Goal: Information Seeking & Learning: Learn about a topic

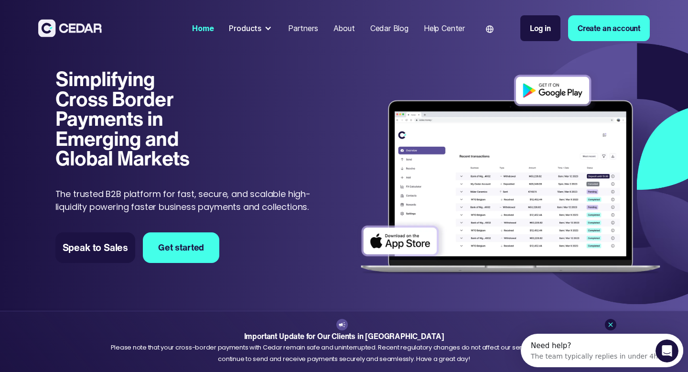
click at [248, 31] on div "Products" at bounding box center [245, 27] width 33 height 11
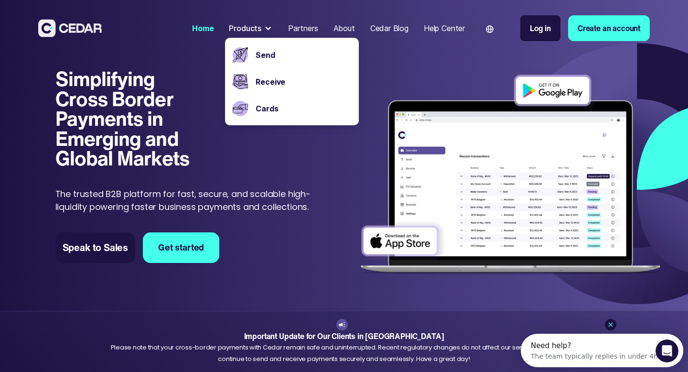
click at [250, 30] on div "Products" at bounding box center [245, 27] width 33 height 11
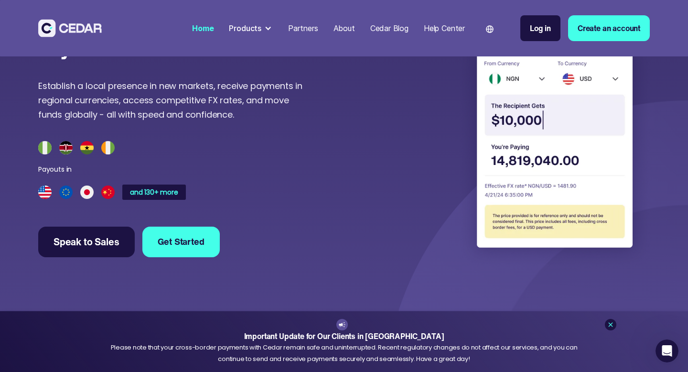
scroll to position [2524, 0]
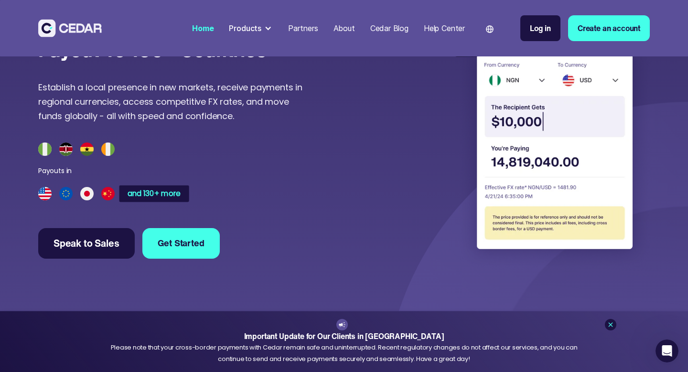
click at [148, 197] on div "and 130+ more" at bounding box center [154, 193] width 53 height 7
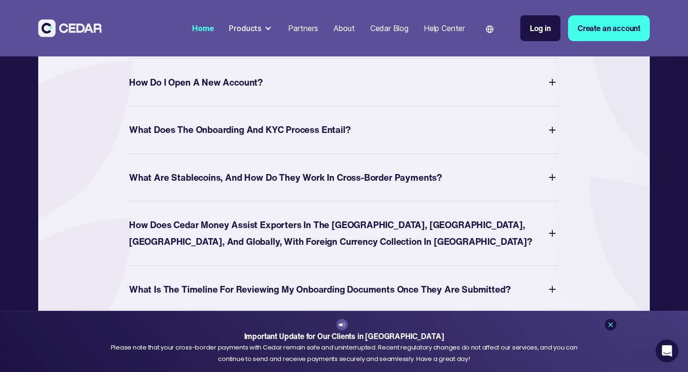
scroll to position [3459, 0]
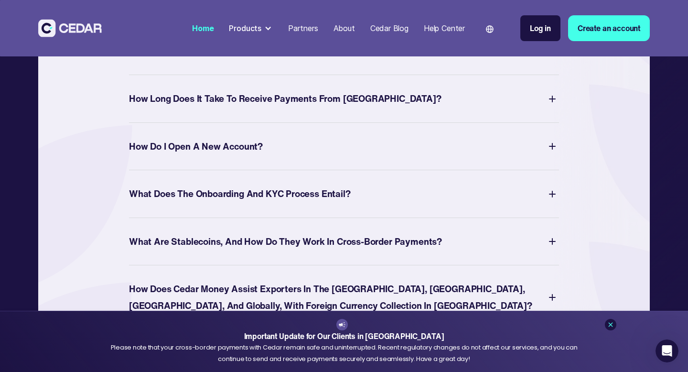
click at [179, 107] on div "How Long Does It Take to Receive Payments from Africa?" at bounding box center [285, 98] width 313 height 17
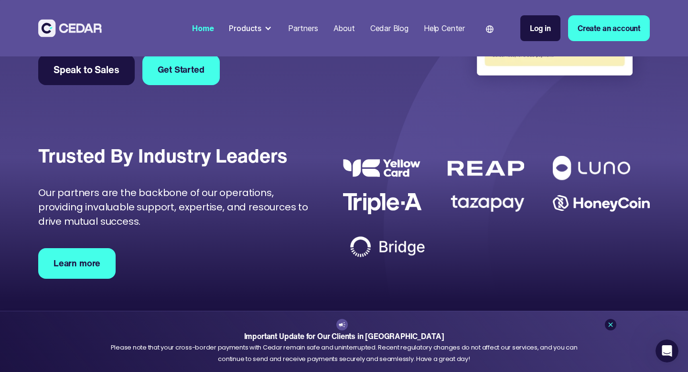
scroll to position [2413, 0]
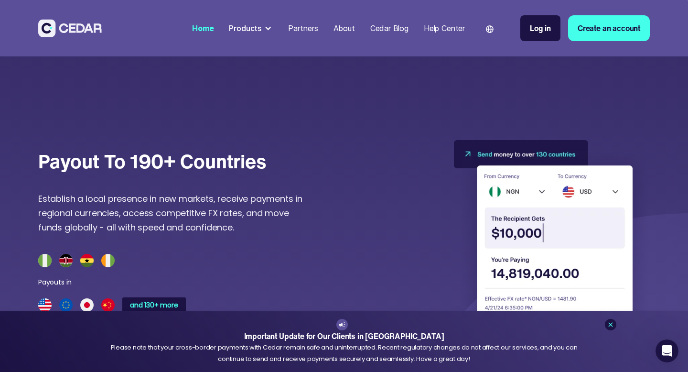
click at [334, 30] on div "About" at bounding box center [345, 27] width 22 height 11
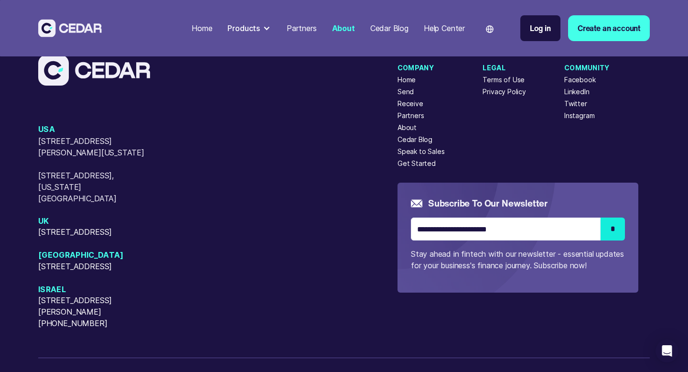
scroll to position [2443, 0]
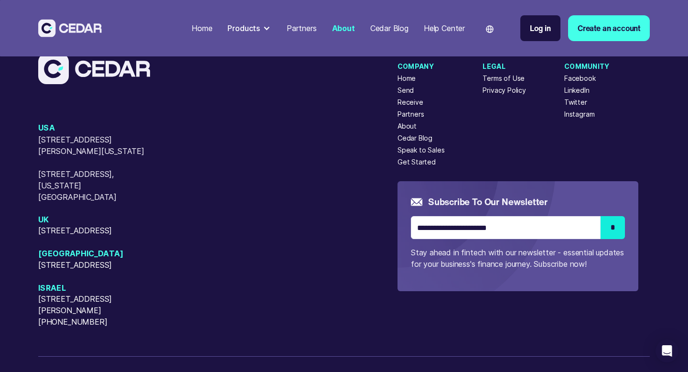
click at [593, 44] on nav "Home Products Send Receive Cards Partners About Cedar Blog Help Center Language…" at bounding box center [419, 28] width 462 height 49
click at [593, 29] on link "Create an account" at bounding box center [609, 28] width 82 height 26
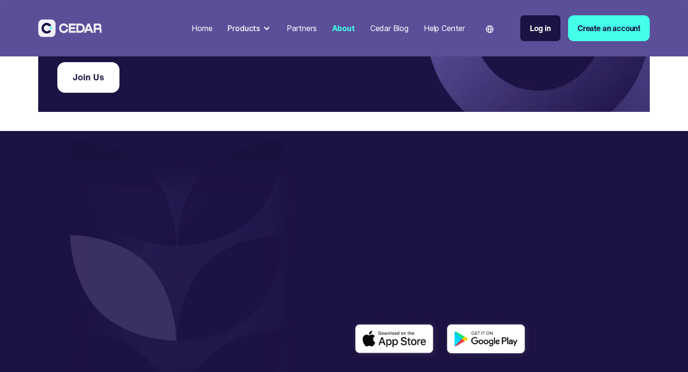
scroll to position [1803, 0]
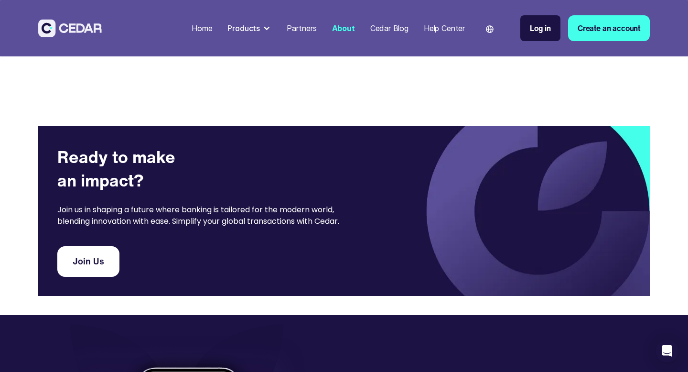
click at [246, 30] on div "Products" at bounding box center [244, 27] width 33 height 11
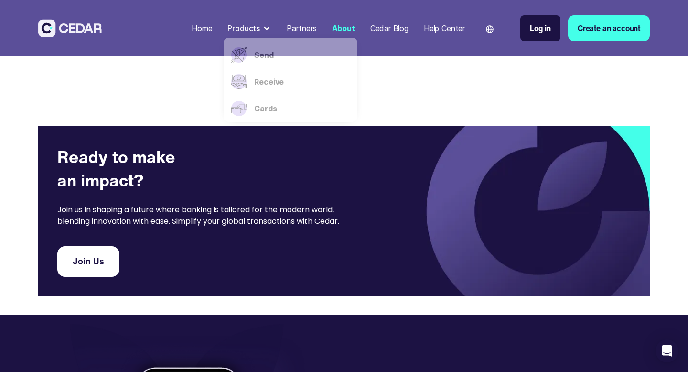
click at [267, 30] on div "Products" at bounding box center [250, 28] width 52 height 19
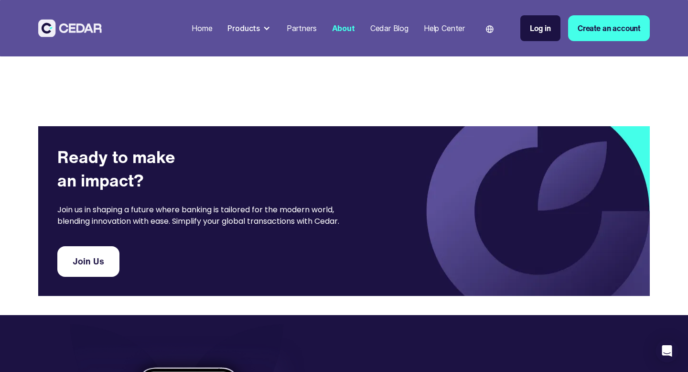
click at [316, 23] on link "Partners" at bounding box center [302, 28] width 38 height 21
click at [306, 23] on div "Partners" at bounding box center [302, 27] width 30 height 11
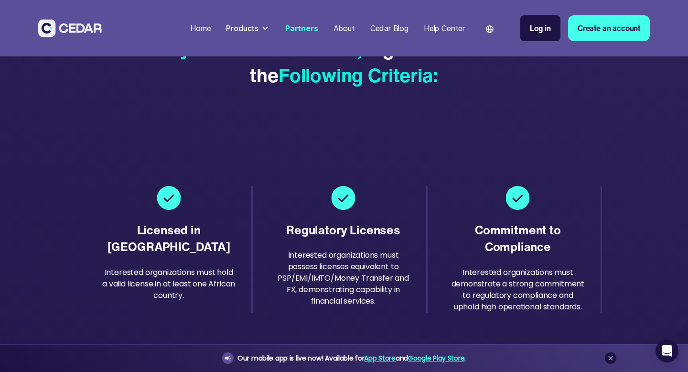
scroll to position [1393, 0]
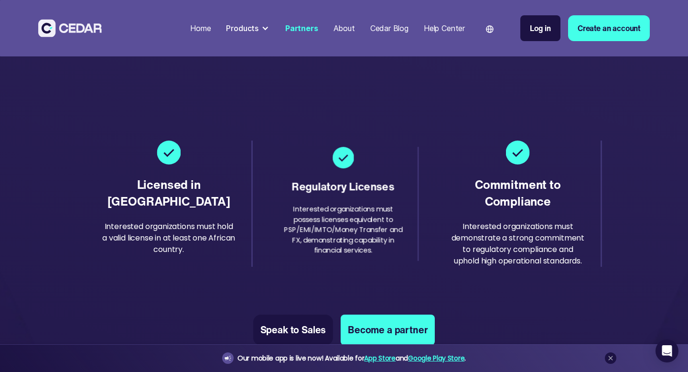
click at [359, 233] on div "Interested organizations must possess licenses equivalent to PSP/EMI/IMTO/Money…" at bounding box center [343, 230] width 121 height 52
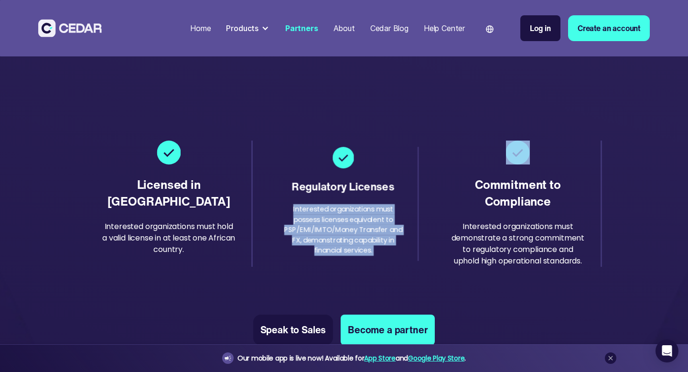
click at [359, 233] on div "Interested organizations must possess licenses equivalent to PSP/EMI/IMTO/Money…" at bounding box center [343, 230] width 121 height 52
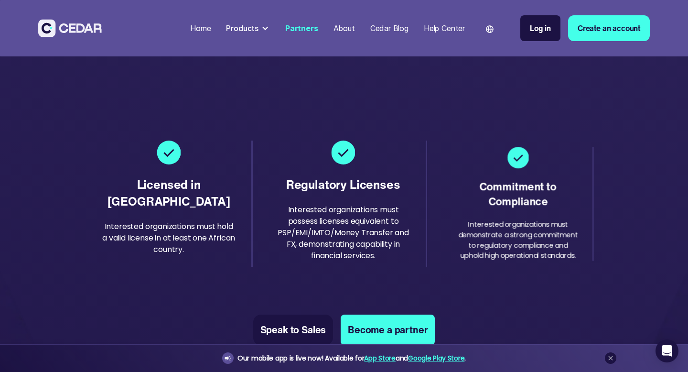
click at [492, 243] on div "Interested organizations must demonstrate a strong commitment to regulatory com…" at bounding box center [517, 239] width 121 height 41
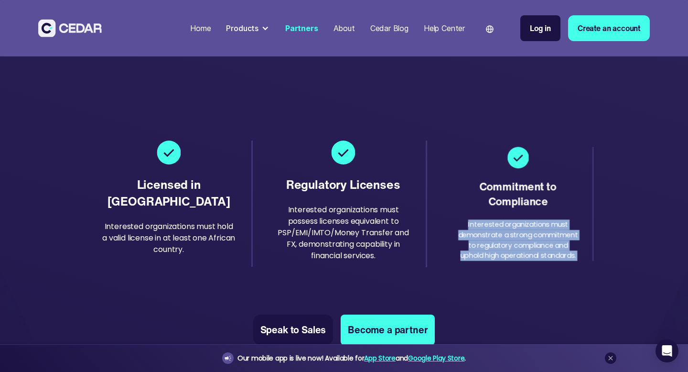
click at [492, 243] on div "Interested organizations must demonstrate a strong commitment to regulatory com…" at bounding box center [517, 239] width 121 height 41
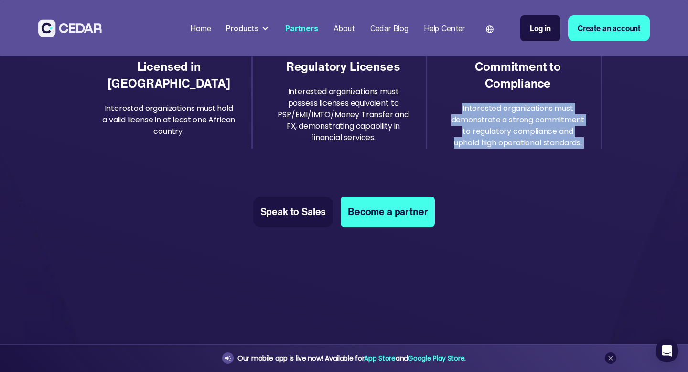
scroll to position [1626, 0]
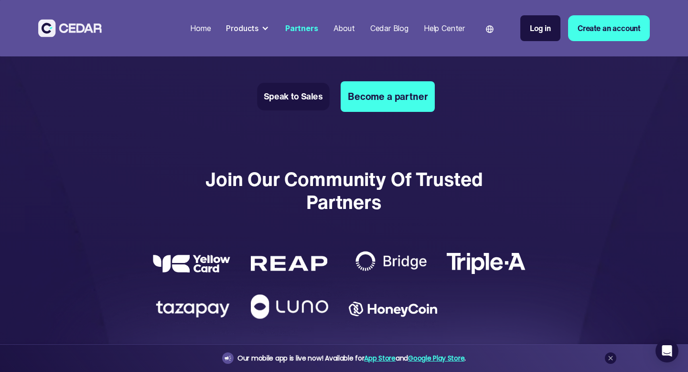
click at [303, 104] on link "Speak to Sales" at bounding box center [293, 97] width 72 height 28
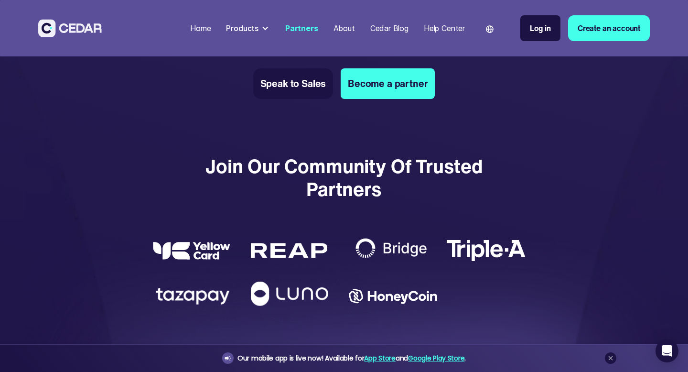
scroll to position [1626, 0]
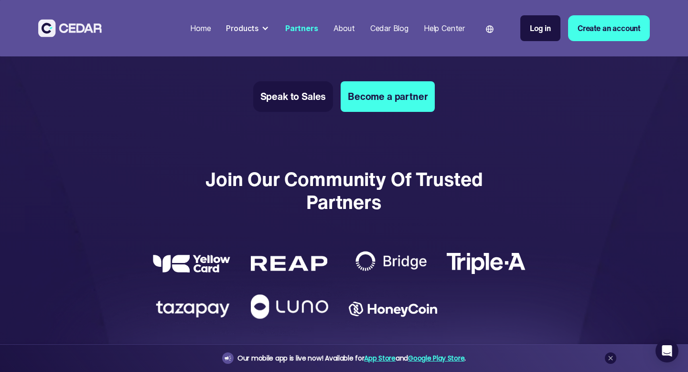
click at [248, 25] on div "Products" at bounding box center [242, 27] width 33 height 11
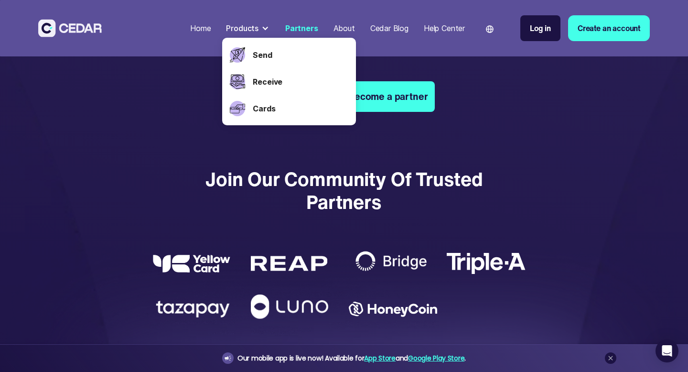
click at [342, 23] on div "About" at bounding box center [345, 27] width 22 height 11
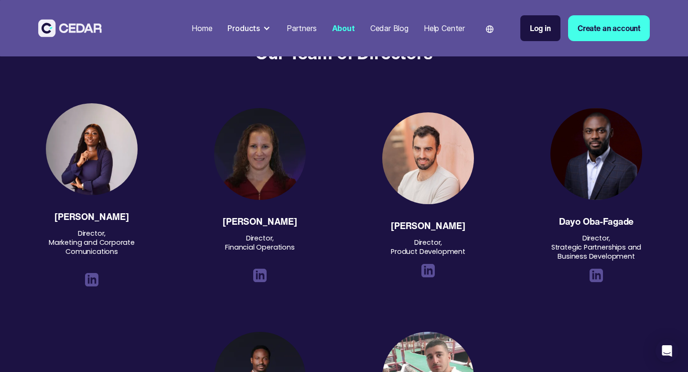
scroll to position [1104, 0]
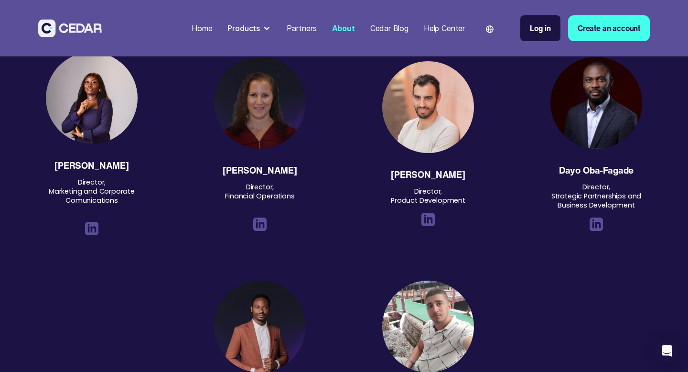
click at [597, 226] on img at bounding box center [596, 223] width 13 height 13
